Goal: Task Accomplishment & Management: Manage account settings

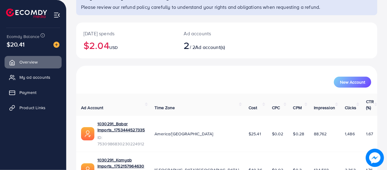
scroll to position [63, 0]
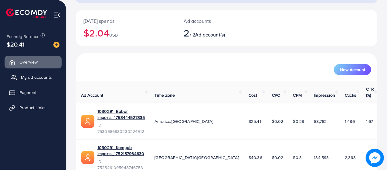
click at [41, 75] on span "My ad accounts" at bounding box center [36, 77] width 31 height 6
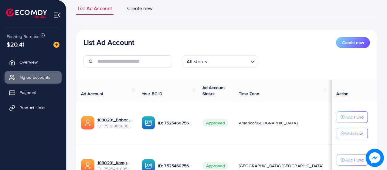
scroll to position [46, 0]
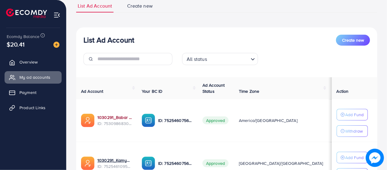
click at [117, 119] on link "1030291_Babar Imports_1753444527335" at bounding box center [115, 117] width 35 height 6
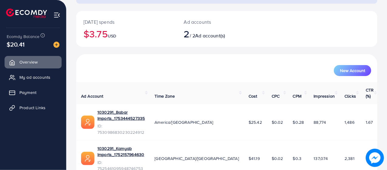
scroll to position [63, 0]
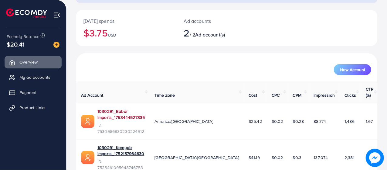
click at [145, 108] on link "1030291_Babar Imports_1753444527335" at bounding box center [121, 114] width 47 height 12
